Goal: Check status: Check status

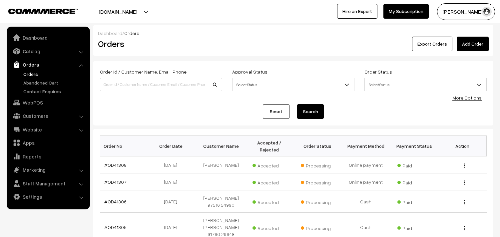
scroll to position [74, 0]
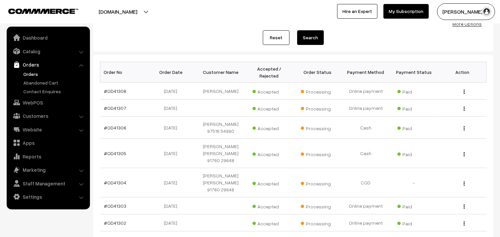
click at [32, 74] on link "Orders" at bounding box center [55, 74] width 66 height 7
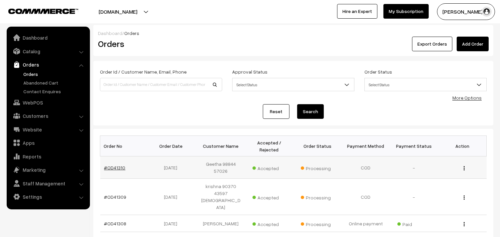
click at [116, 165] on link "#OD41310" at bounding box center [114, 168] width 21 height 6
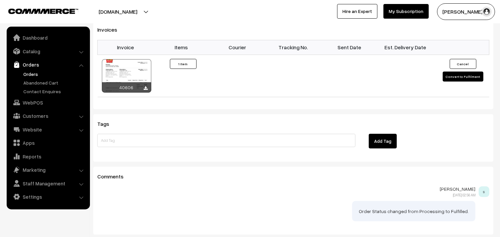
scroll to position [481, 0]
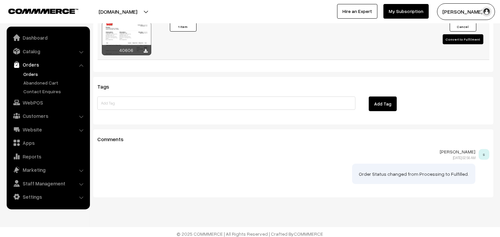
click at [128, 42] on div at bounding box center [126, 38] width 49 height 33
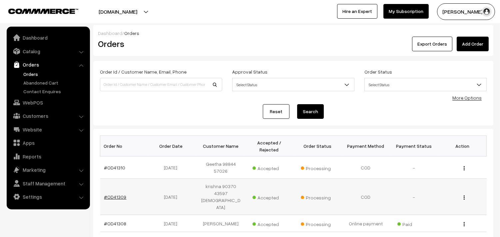
click at [117, 194] on link "#OD41309" at bounding box center [115, 197] width 22 height 6
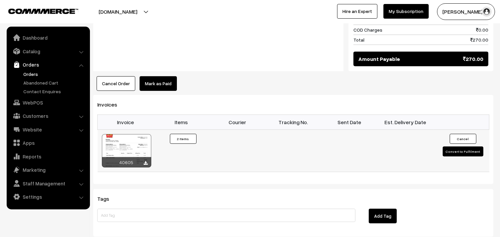
scroll to position [407, 0]
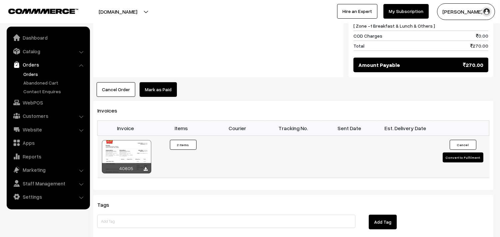
click at [134, 143] on div at bounding box center [126, 156] width 49 height 33
click at [29, 72] on link "Orders" at bounding box center [55, 74] width 66 height 7
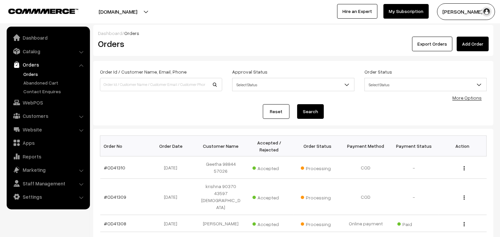
scroll to position [37, 0]
